Goal: Information Seeking & Learning: Learn about a topic

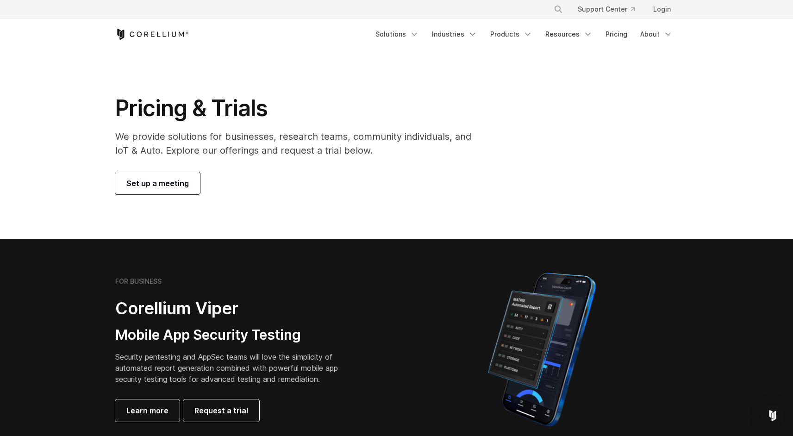
scroll to position [89, 0]
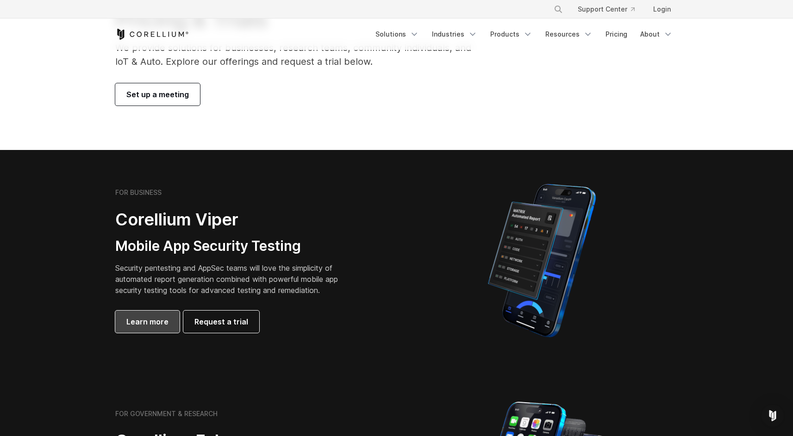
click at [143, 329] on link "Learn more" at bounding box center [147, 322] width 64 height 22
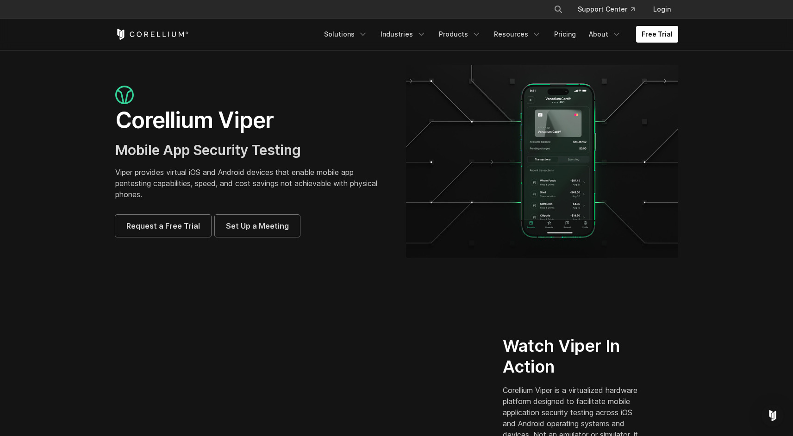
click at [292, 180] on p "Viper provides virtual iOS and Android devices that enable mobile app pentestin…" at bounding box center [251, 183] width 272 height 33
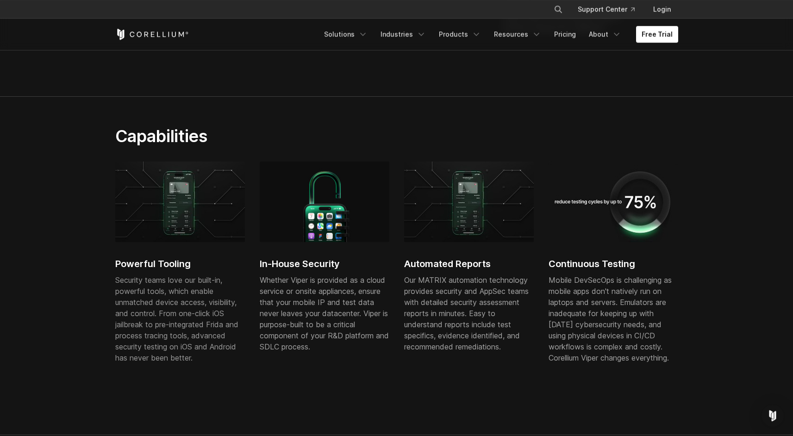
scroll to position [452, 0]
click at [573, 282] on div "Mobile DevSecOps is challenging as mobile apps don't natively run on laptops an…" at bounding box center [614, 318] width 130 height 89
click at [642, 278] on div "Mobile DevSecOps is challenging as mobile apps don't natively run on laptops an…" at bounding box center [614, 318] width 130 height 89
drag, startPoint x: 558, startPoint y: 256, endPoint x: 550, endPoint y: 260, distance: 8.7
click at [557, 256] on div "Continuous Testing Mobile DevSecOps is challenging as mobile apps don't nativel…" at bounding box center [614, 267] width 130 height 213
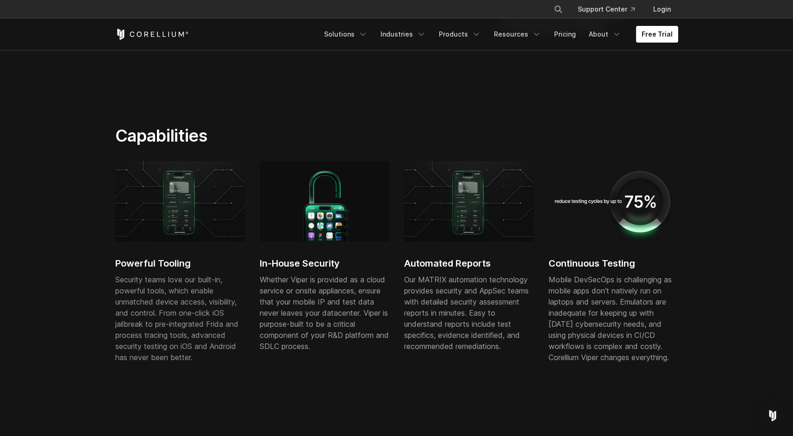
drag, startPoint x: 548, startPoint y: 261, endPoint x: 653, endPoint y: 319, distance: 120.0
click at [653, 319] on div "Powerful Tooling Security teams love our built-in, powerful tools, which enable…" at bounding box center [404, 271] width 578 height 220
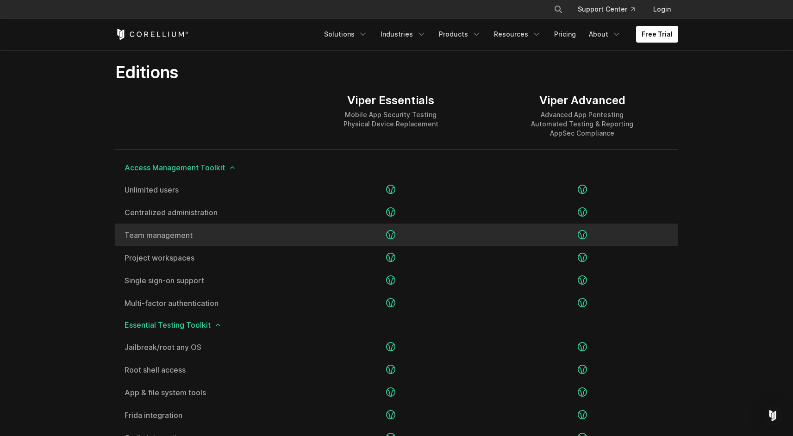
scroll to position [1096, 0]
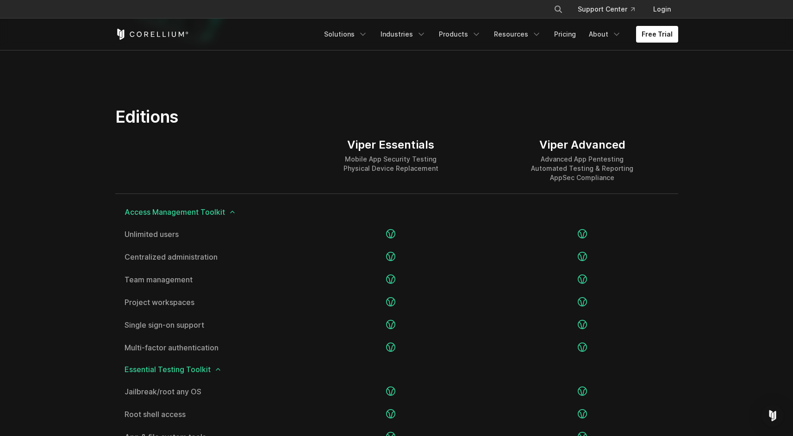
click at [229, 214] on icon at bounding box center [232, 211] width 7 height 7
click at [231, 212] on icon at bounding box center [232, 211] width 7 height 7
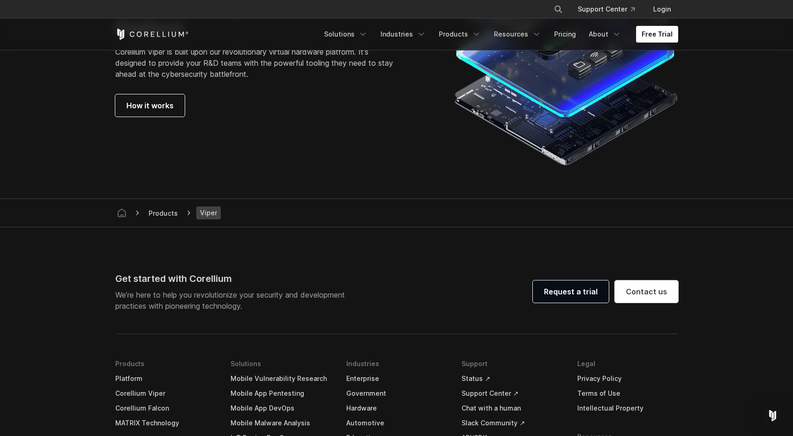
scroll to position [2555, 0]
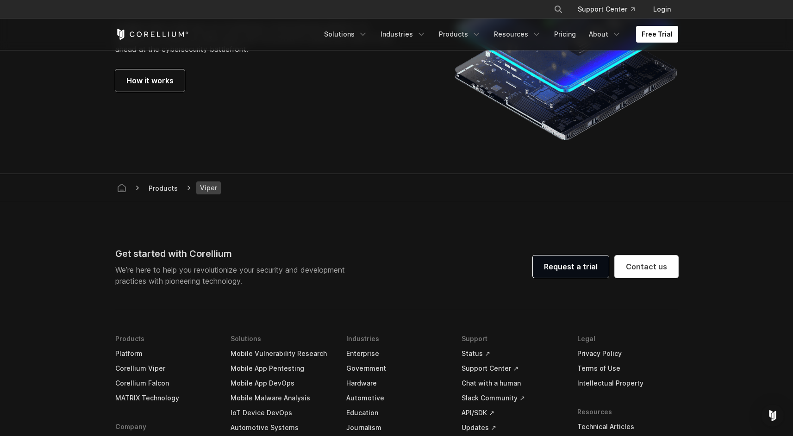
click at [140, 66] on div "Corellium Virtual Hardware Platform Corellium Viper is built upon our revolutio…" at bounding box center [269, 31] width 308 height 119
click at [145, 77] on span "How it works" at bounding box center [149, 80] width 47 height 11
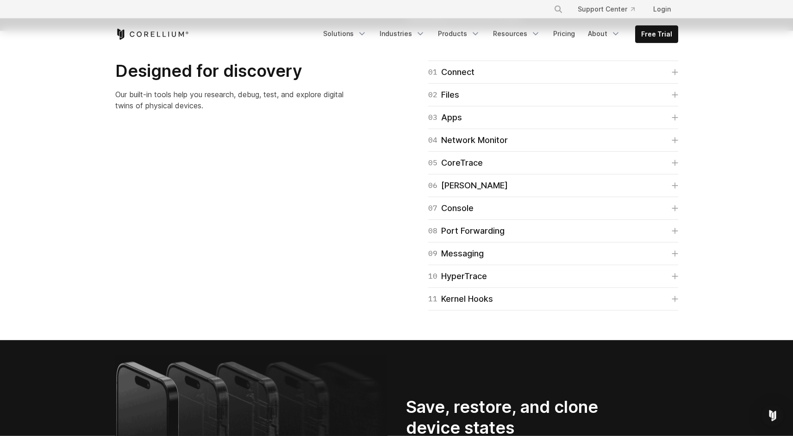
scroll to position [1511, 0]
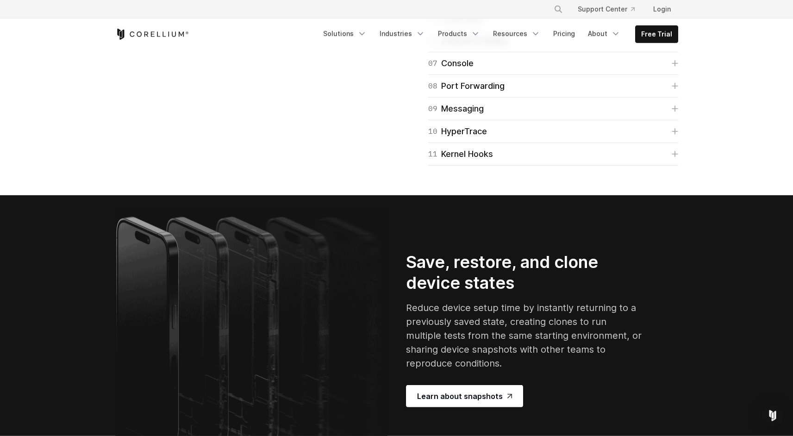
scroll to position [1578, 0]
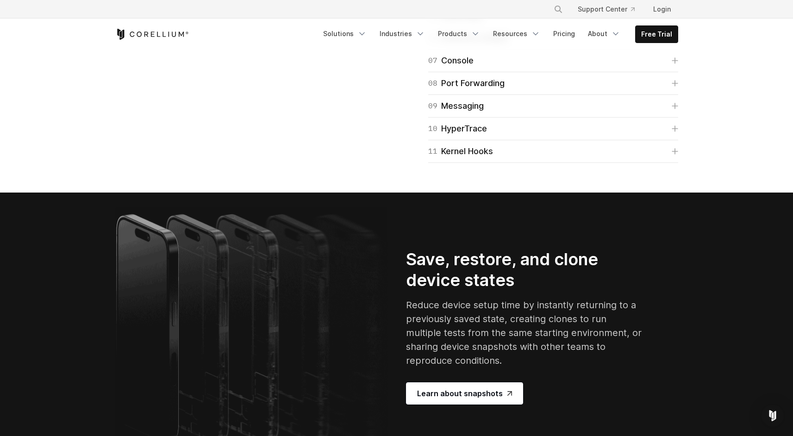
click at [672, 44] on link "06 [PERSON_NAME]" at bounding box center [553, 37] width 250 height 13
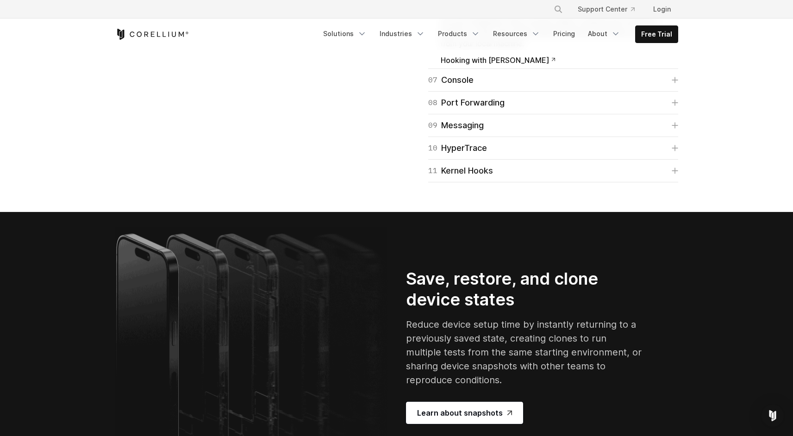
scroll to position [1615, 0]
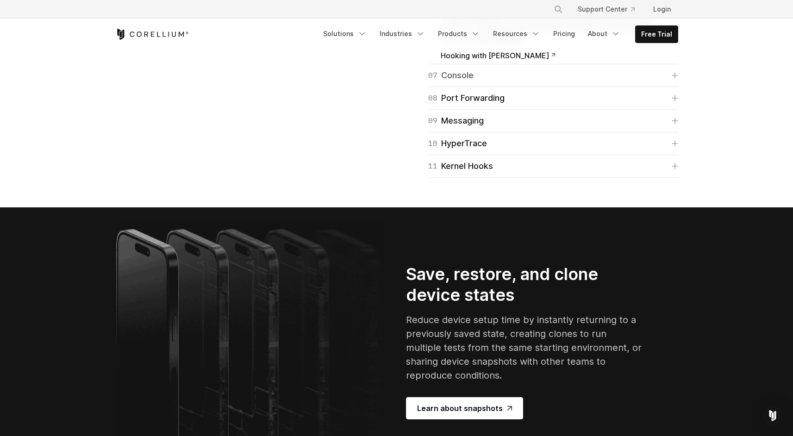
click at [670, 82] on link "07 Console" at bounding box center [553, 75] width 250 height 13
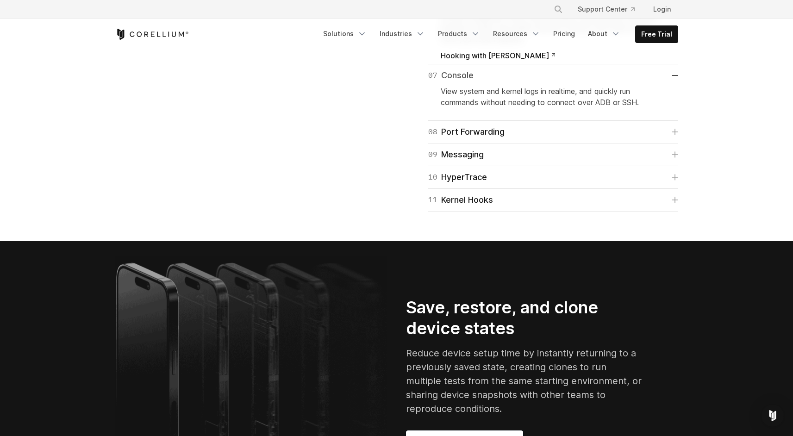
scroll to position [1696, 0]
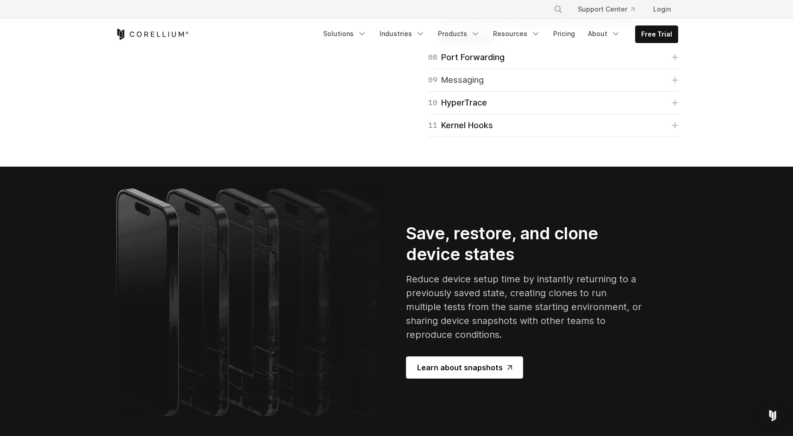
click at [671, 87] on link "09 Messaging" at bounding box center [553, 80] width 250 height 13
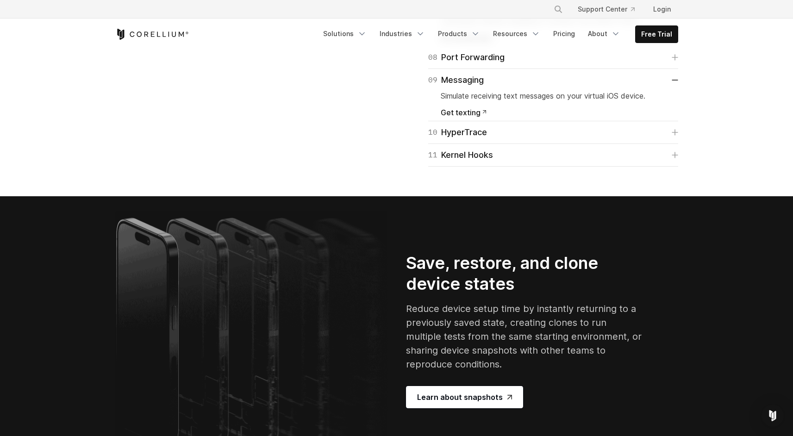
click at [676, 69] on div "08 Port Forwarding Enable port forwarding on iOS devices so they can interact i…" at bounding box center [553, 57] width 250 height 23
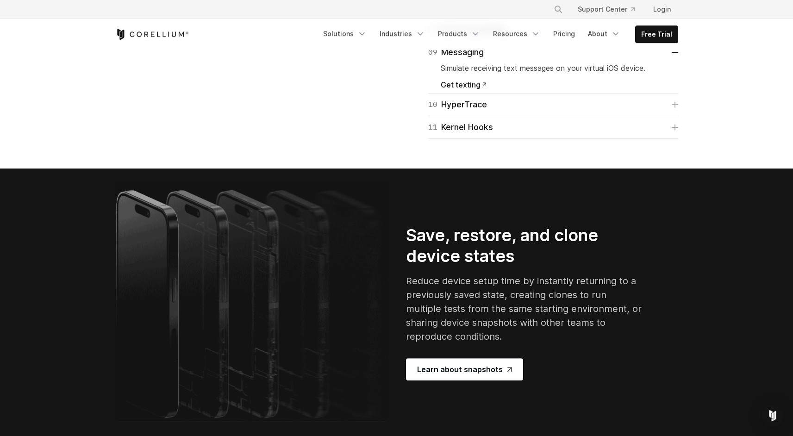
scroll to position [1726, 0]
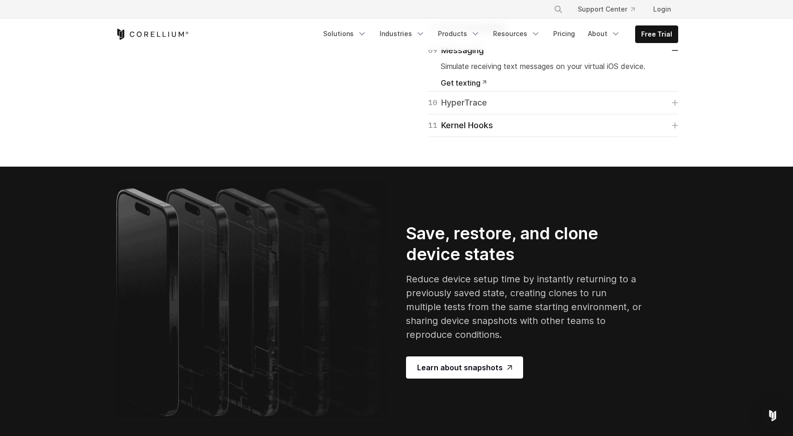
click at [673, 109] on link "10 HyperTrace" at bounding box center [553, 102] width 250 height 13
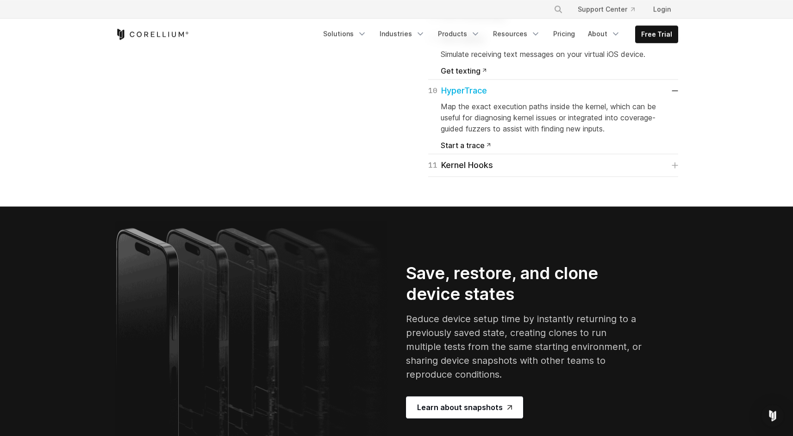
scroll to position [1741, 0]
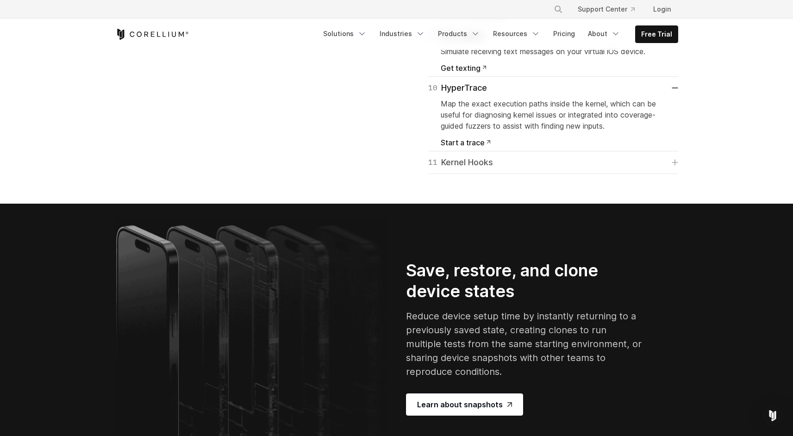
click at [673, 166] on icon at bounding box center [675, 162] width 6 height 6
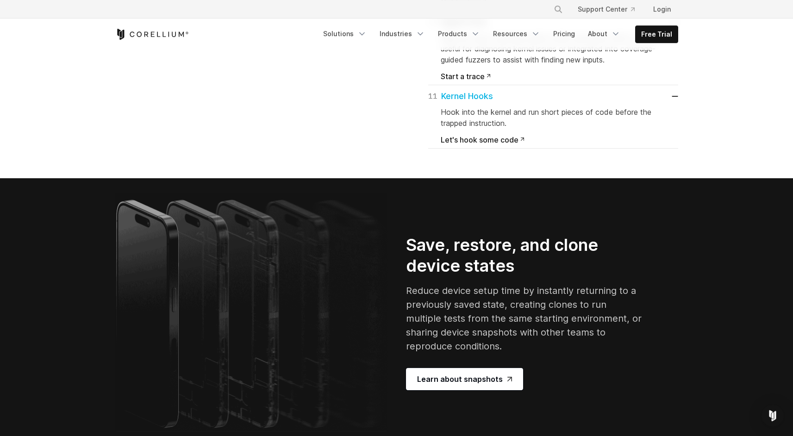
scroll to position [1807, 0]
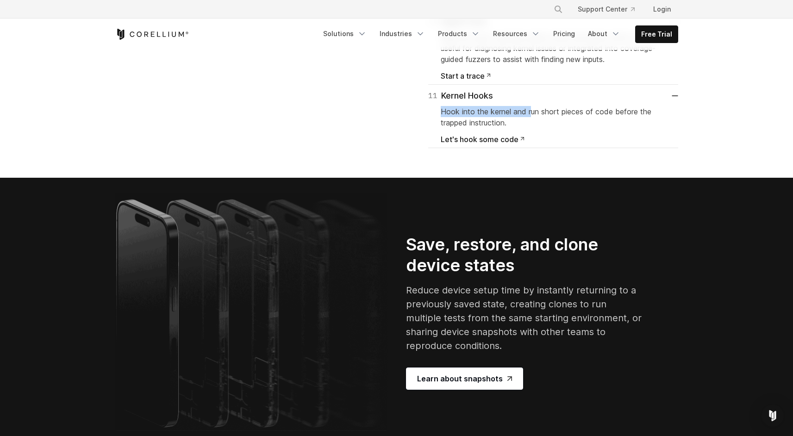
drag, startPoint x: 530, startPoint y: 327, endPoint x: 439, endPoint y: 295, distance: 96.2
click at [453, 148] on div "11 Kernel Hooks Hook into the kernel and run short pieces of code before the tr…" at bounding box center [553, 116] width 250 height 63
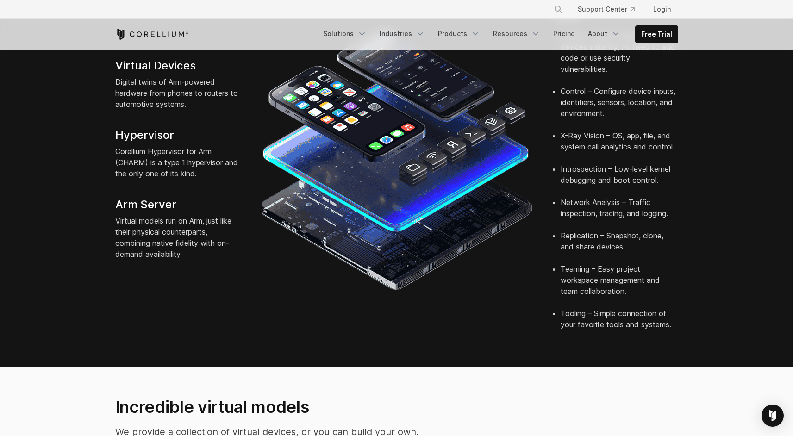
scroll to position [259, 0]
